Goal: Register for event/course

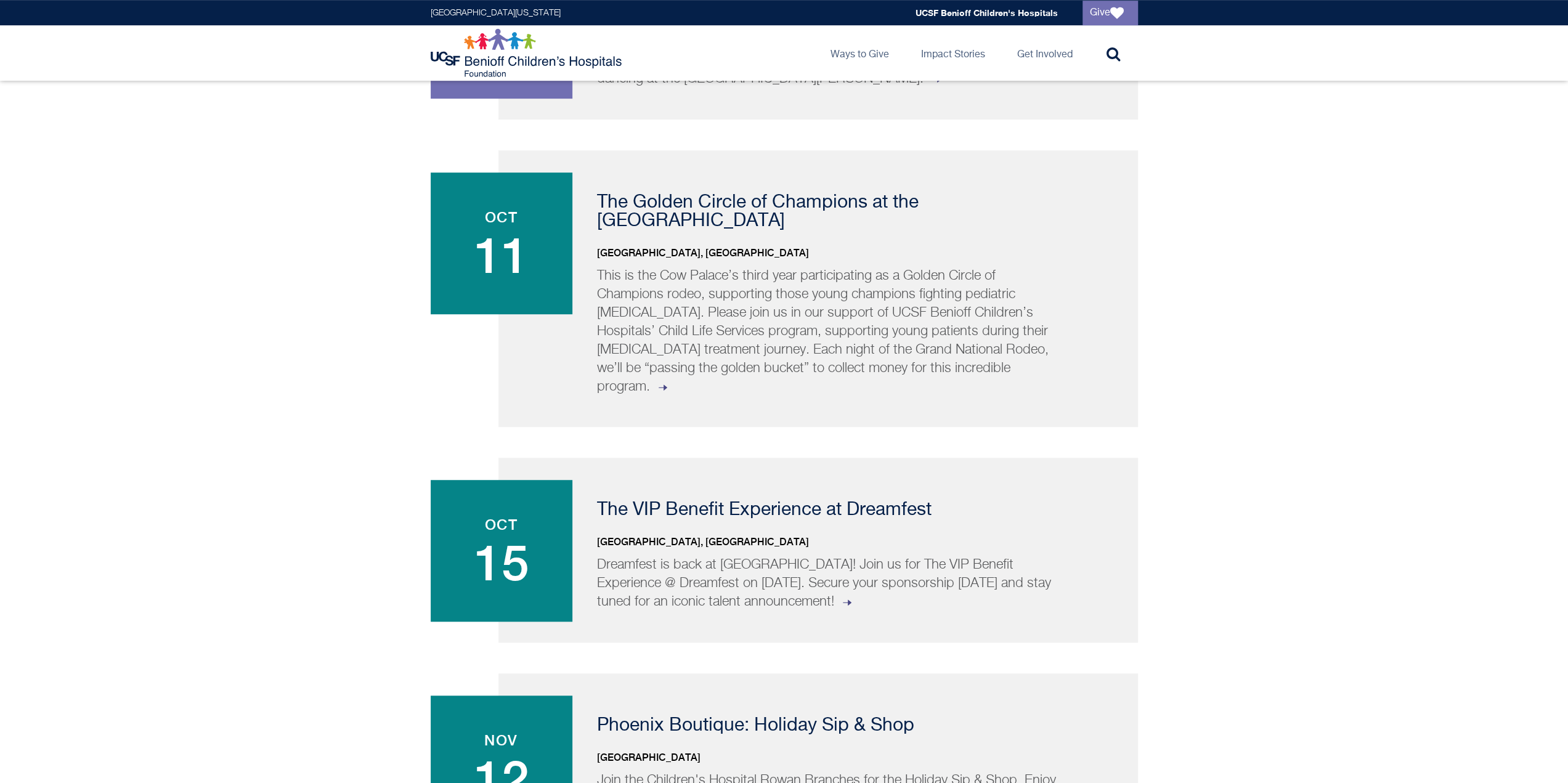
scroll to position [924, 0]
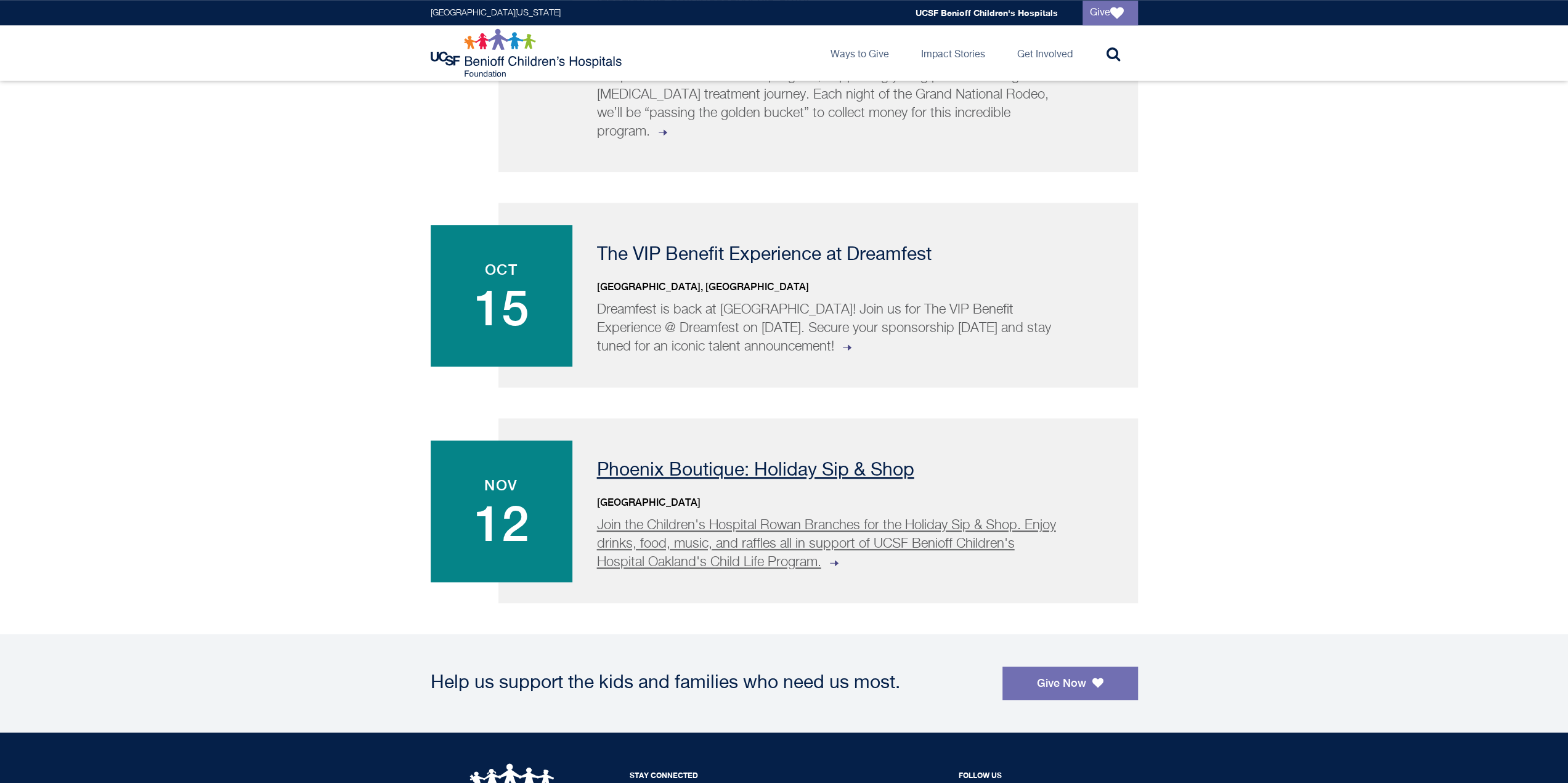
click at [713, 462] on p "Phoenix Boutique: Holiday Sip & Shop" at bounding box center [852, 471] width 510 height 19
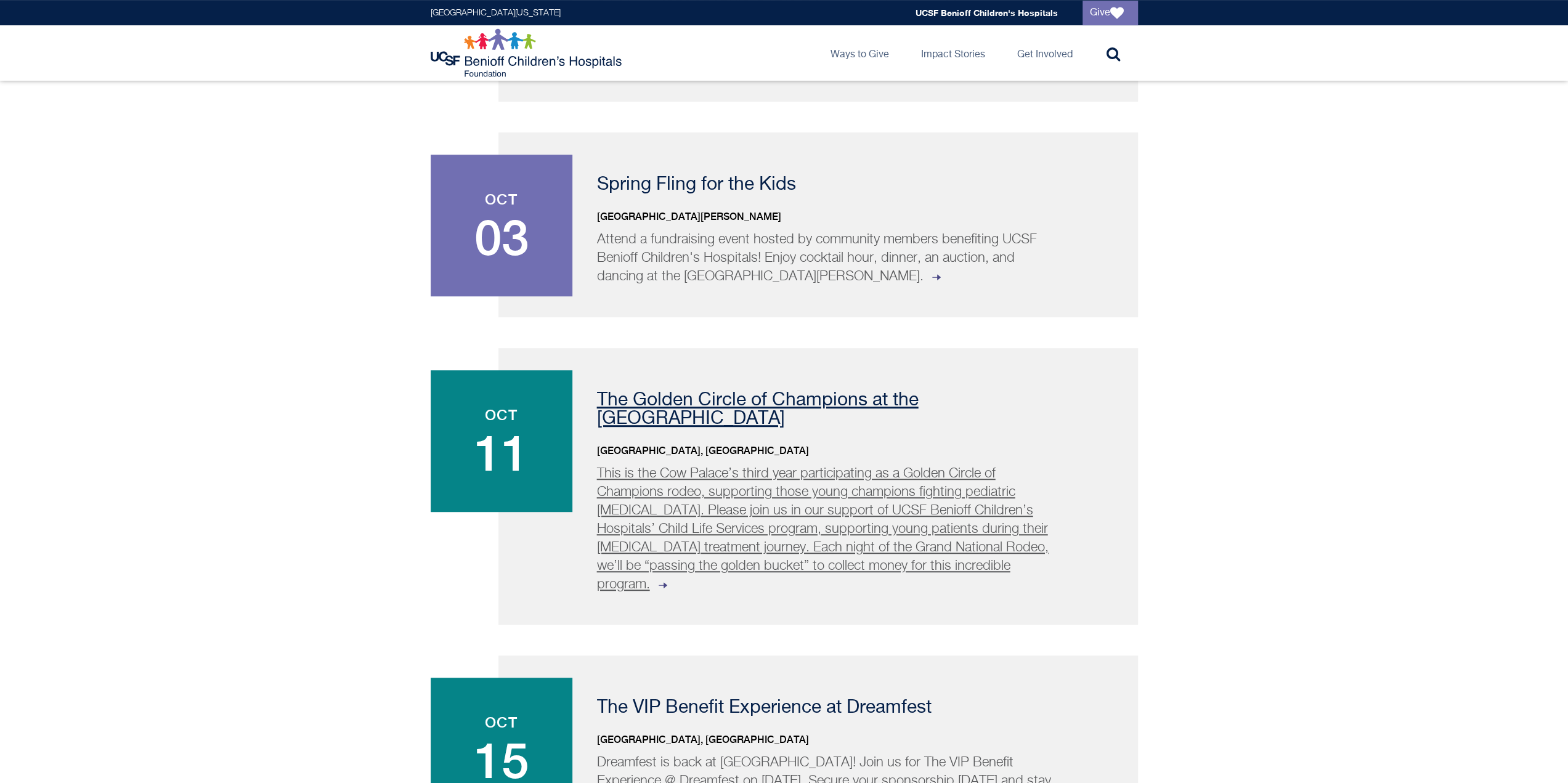
scroll to position [369, 0]
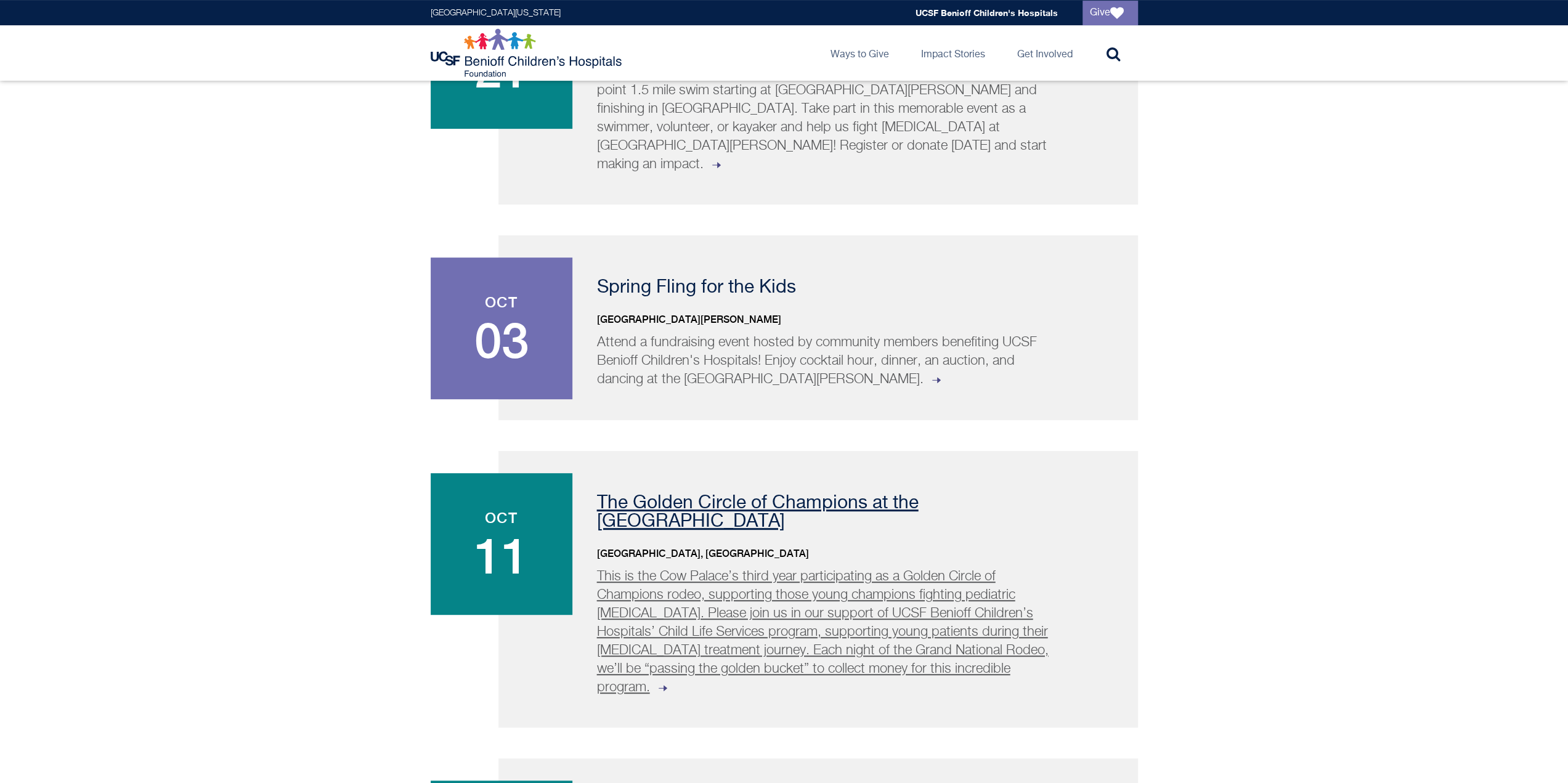
click at [445, 321] on span "03" at bounding box center [502, 340] width 117 height 50
